Goal: Information Seeking & Learning: Learn about a topic

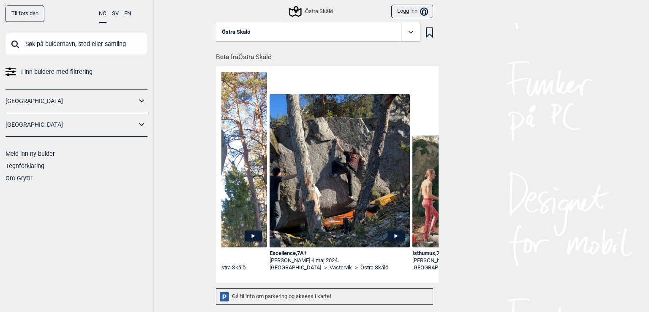
scroll to position [0, 1955]
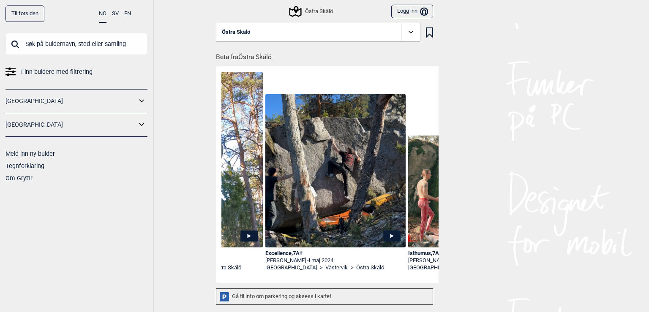
click at [378, 235] on img at bounding box center [335, 170] width 140 height 153
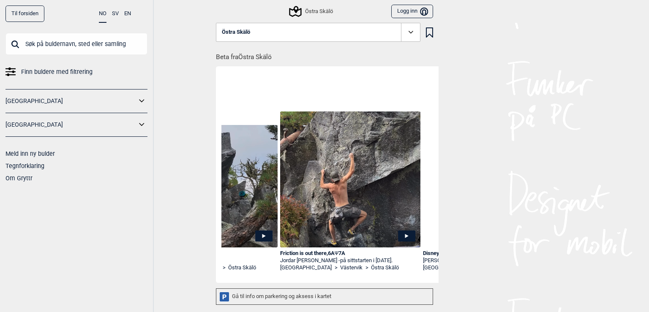
scroll to position [0, 98]
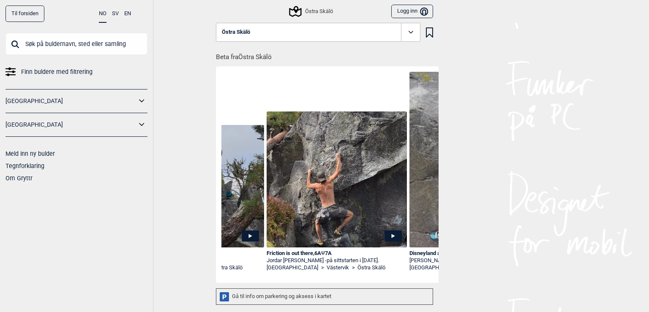
click at [344, 229] on img at bounding box center [337, 180] width 140 height 136
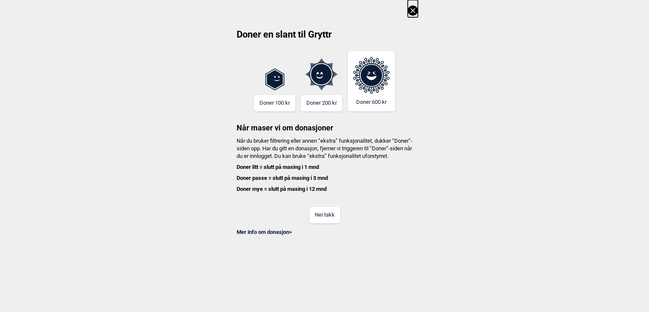
click at [414, 11] on icon at bounding box center [413, 10] width 10 height 10
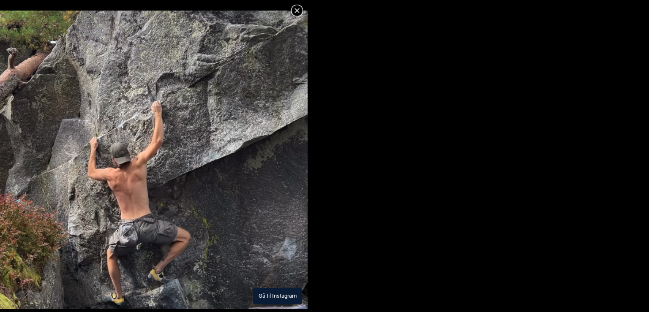
click at [240, 173] on img at bounding box center [154, 160] width 308 height 299
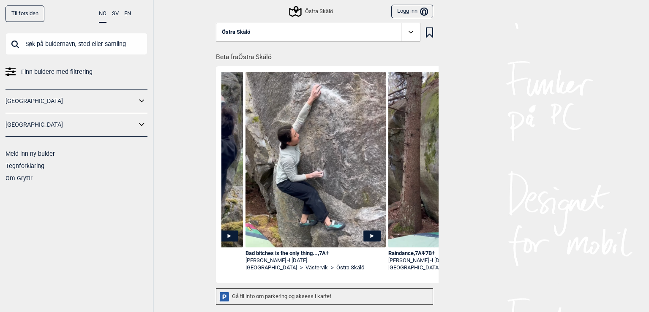
scroll to position [0, 414]
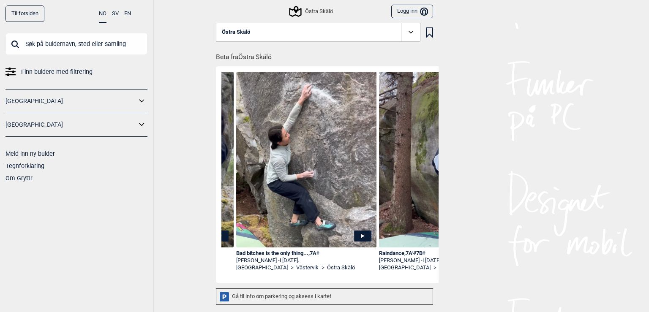
click at [310, 216] on img at bounding box center [306, 169] width 140 height 195
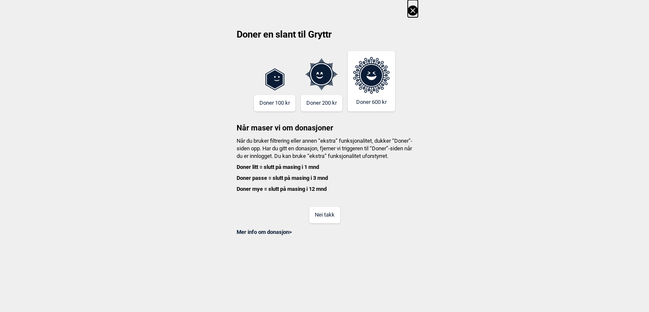
click at [411, 13] on icon at bounding box center [412, 10] width 5 height 5
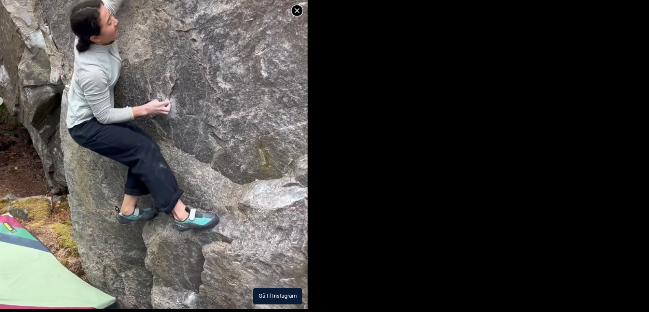
click at [224, 93] on img at bounding box center [154, 95] width 308 height 427
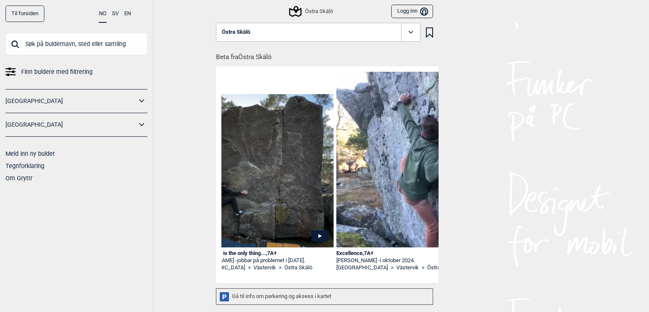
scroll to position [0, 2493]
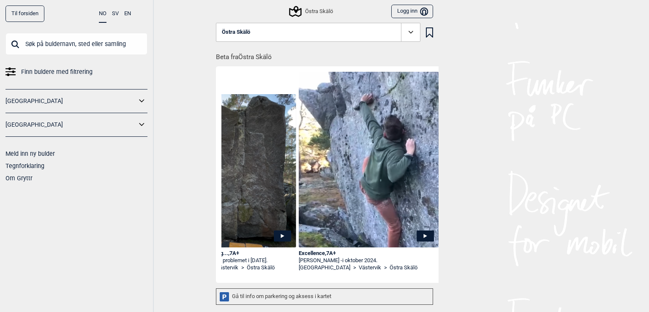
click at [423, 234] on icon at bounding box center [425, 235] width 17 height 11
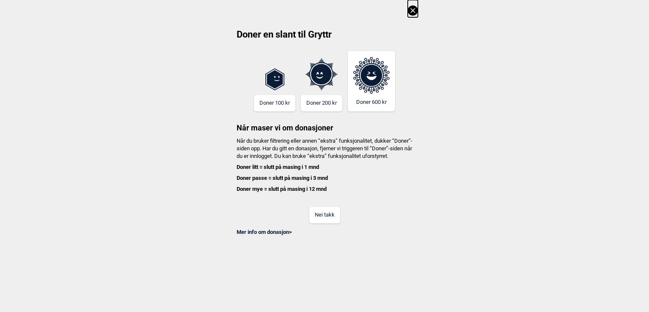
click at [414, 9] on icon at bounding box center [412, 10] width 5 height 5
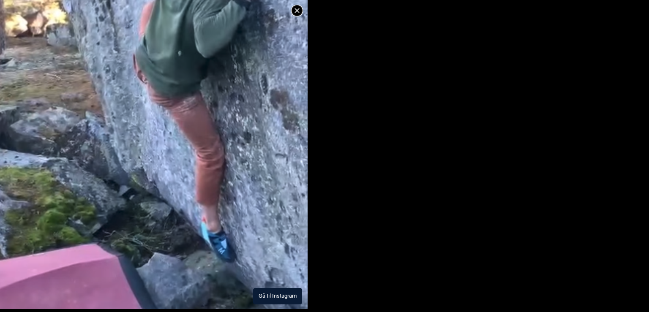
click at [282, 100] on img at bounding box center [154, 62] width 308 height 495
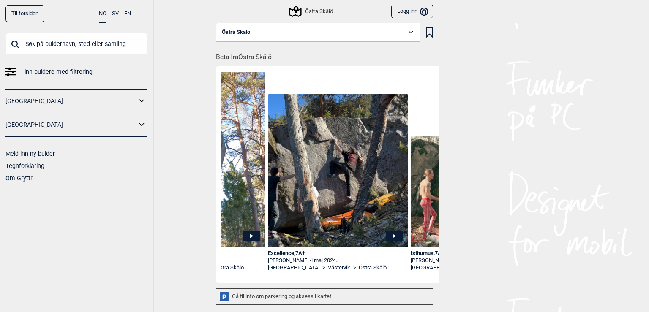
scroll to position [0, 1953]
click at [388, 236] on icon at bounding box center [393, 235] width 17 height 11
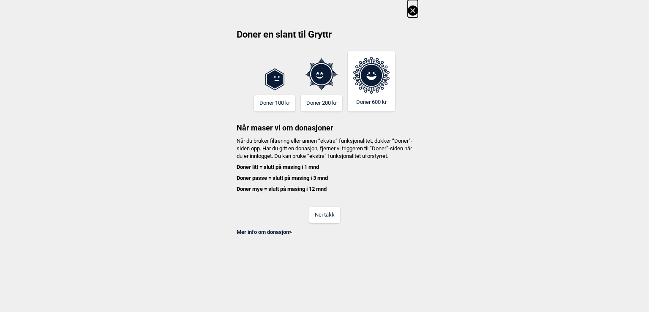
click at [411, 10] on icon at bounding box center [413, 10] width 10 height 10
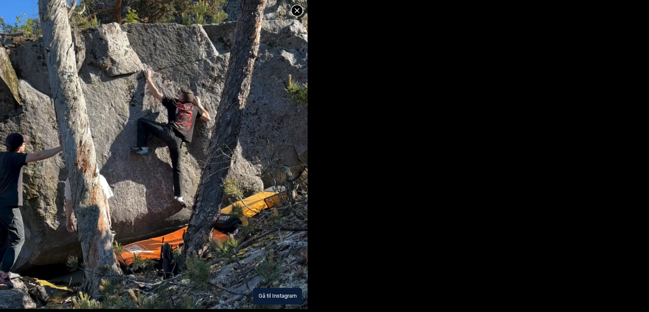
click at [279, 99] on img at bounding box center [154, 140] width 308 height 337
